Goal: Information Seeking & Learning: Learn about a topic

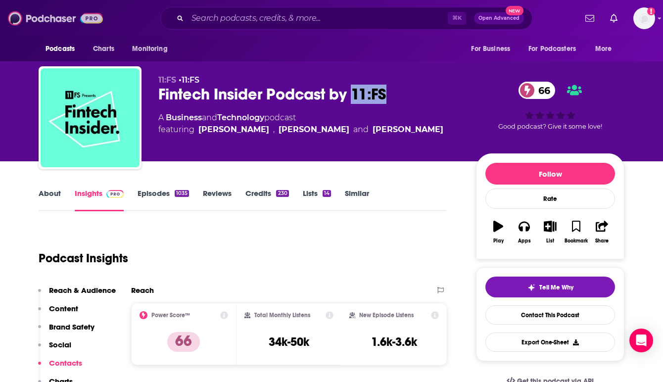
click at [60, 14] on img at bounding box center [55, 18] width 95 height 19
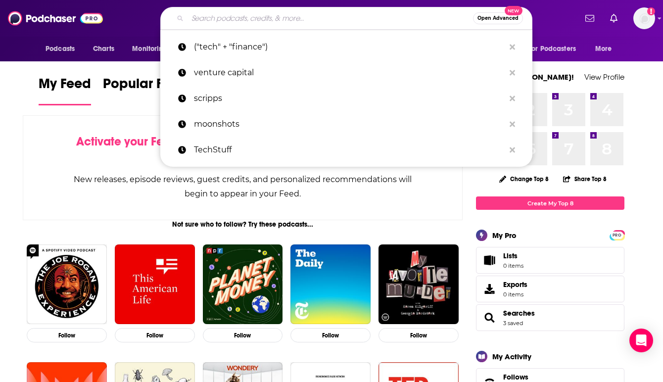
click at [244, 16] on input "Search podcasts, credits, & more..." at bounding box center [329, 18] width 285 height 16
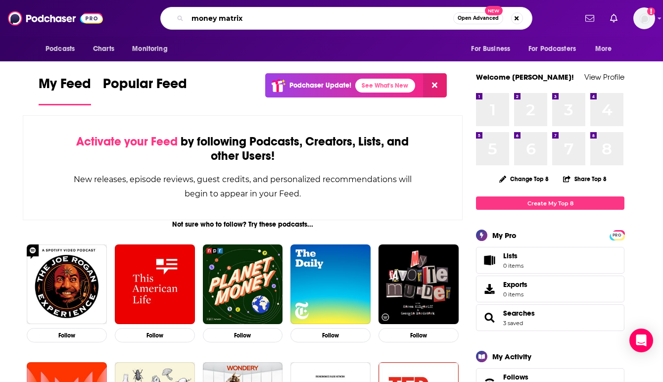
type input "money matrix"
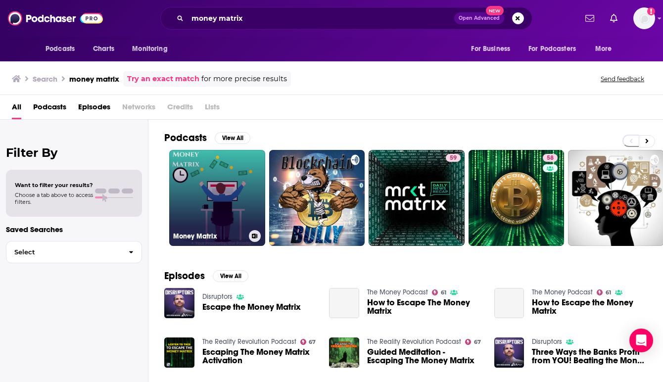
click at [224, 209] on link "Money Matrix" at bounding box center [217, 198] width 96 height 96
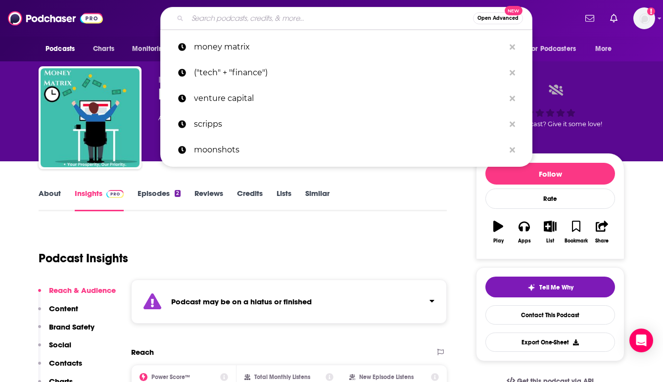
click at [249, 19] on input "Search podcasts, credits, & more..." at bounding box center [329, 18] width 285 height 16
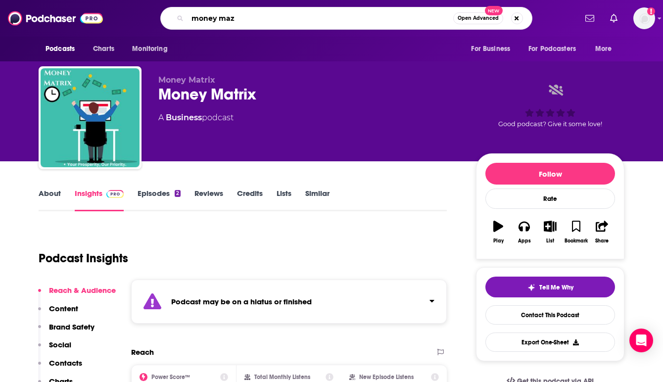
type input "money maze"
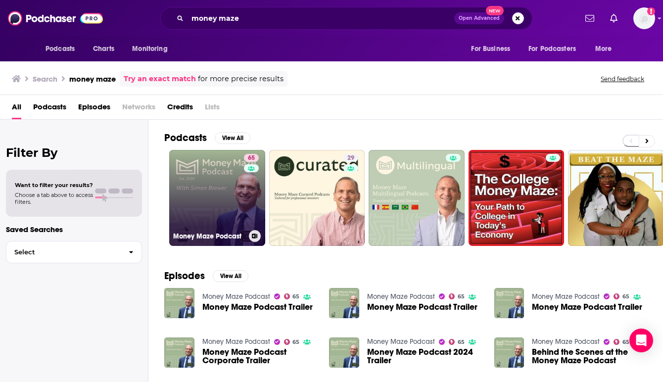
click at [212, 187] on link "65 Money Maze Podcast" at bounding box center [217, 198] width 96 height 96
